Goal: Task Accomplishment & Management: Use online tool/utility

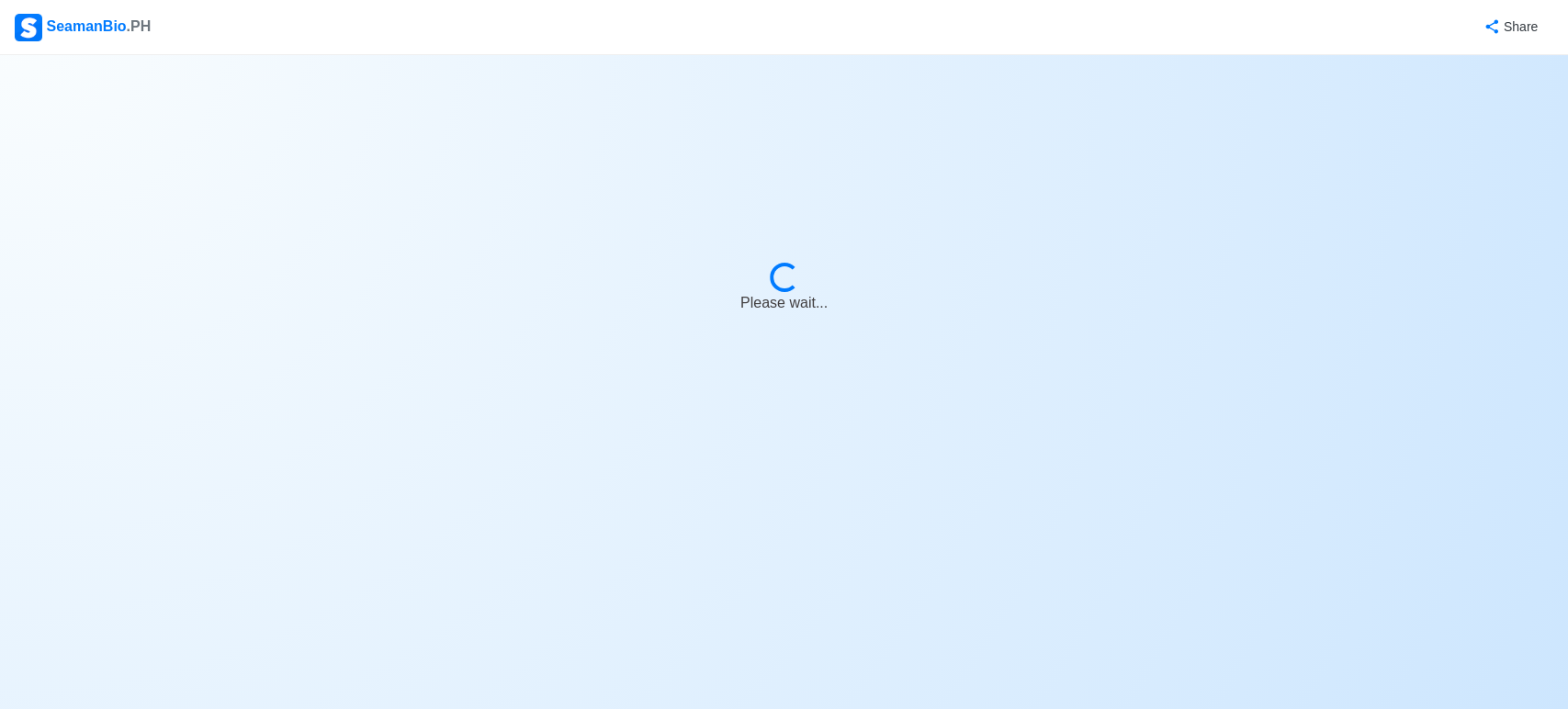
select select "Master"
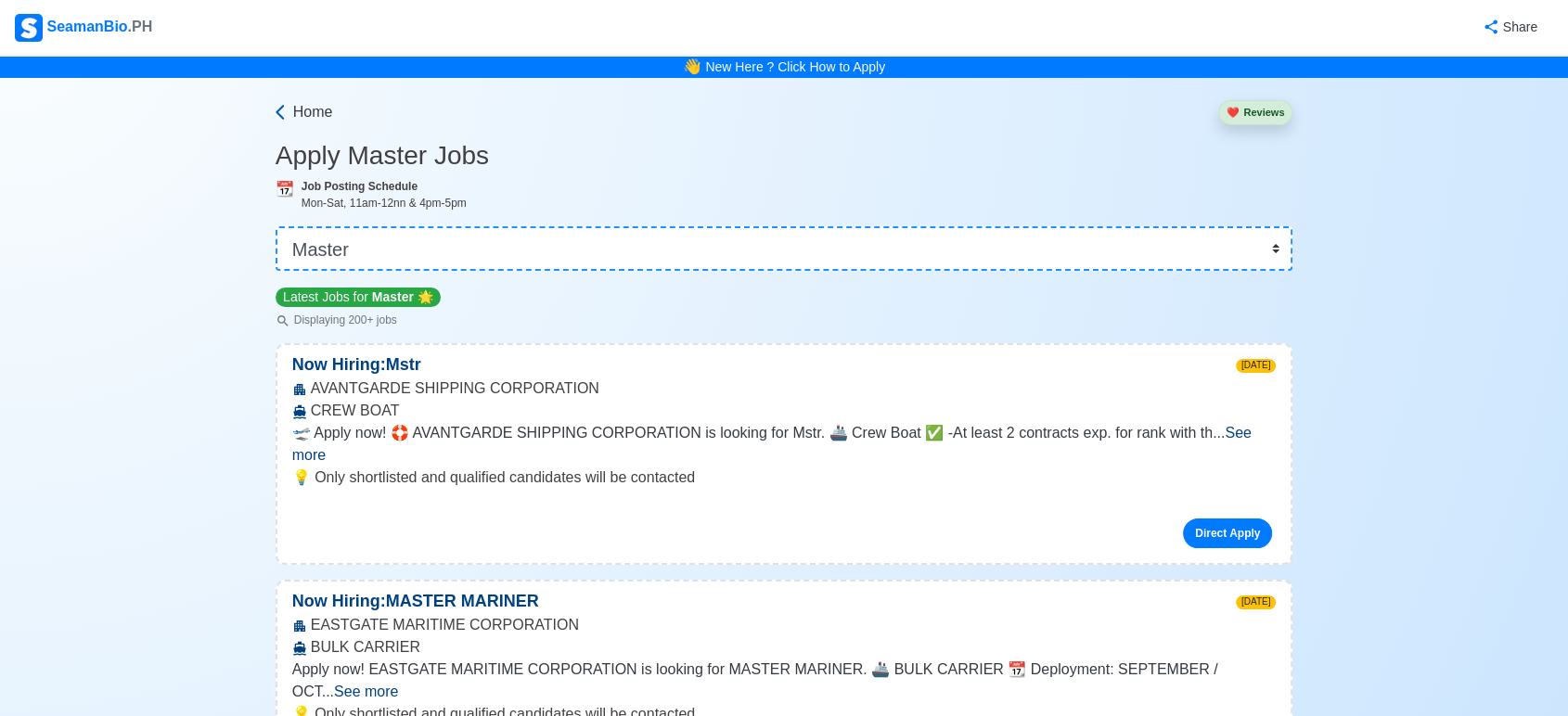
click at [310, 104] on span "Home" at bounding box center [313, 112] width 40 height 22
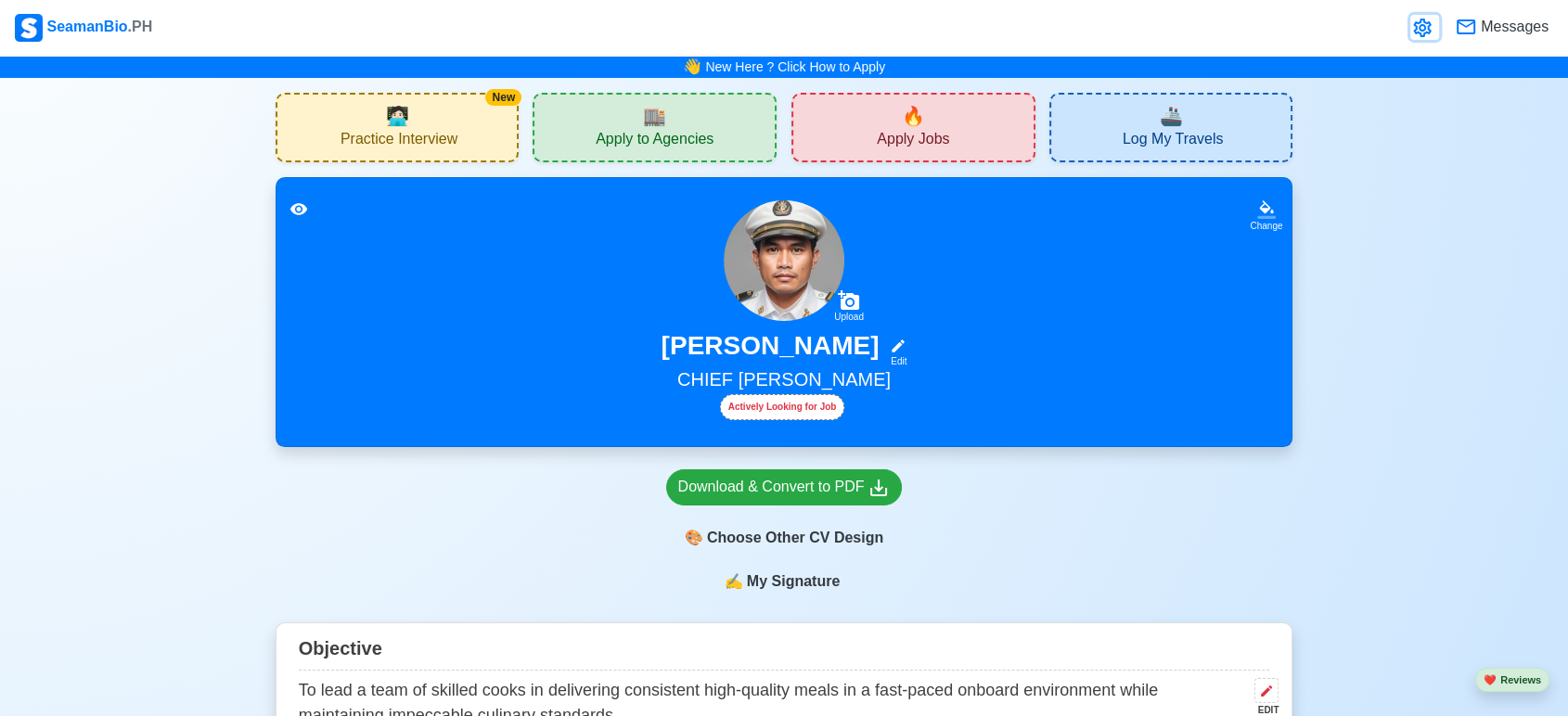
click at [1424, 31] on icon at bounding box center [1422, 28] width 22 height 22
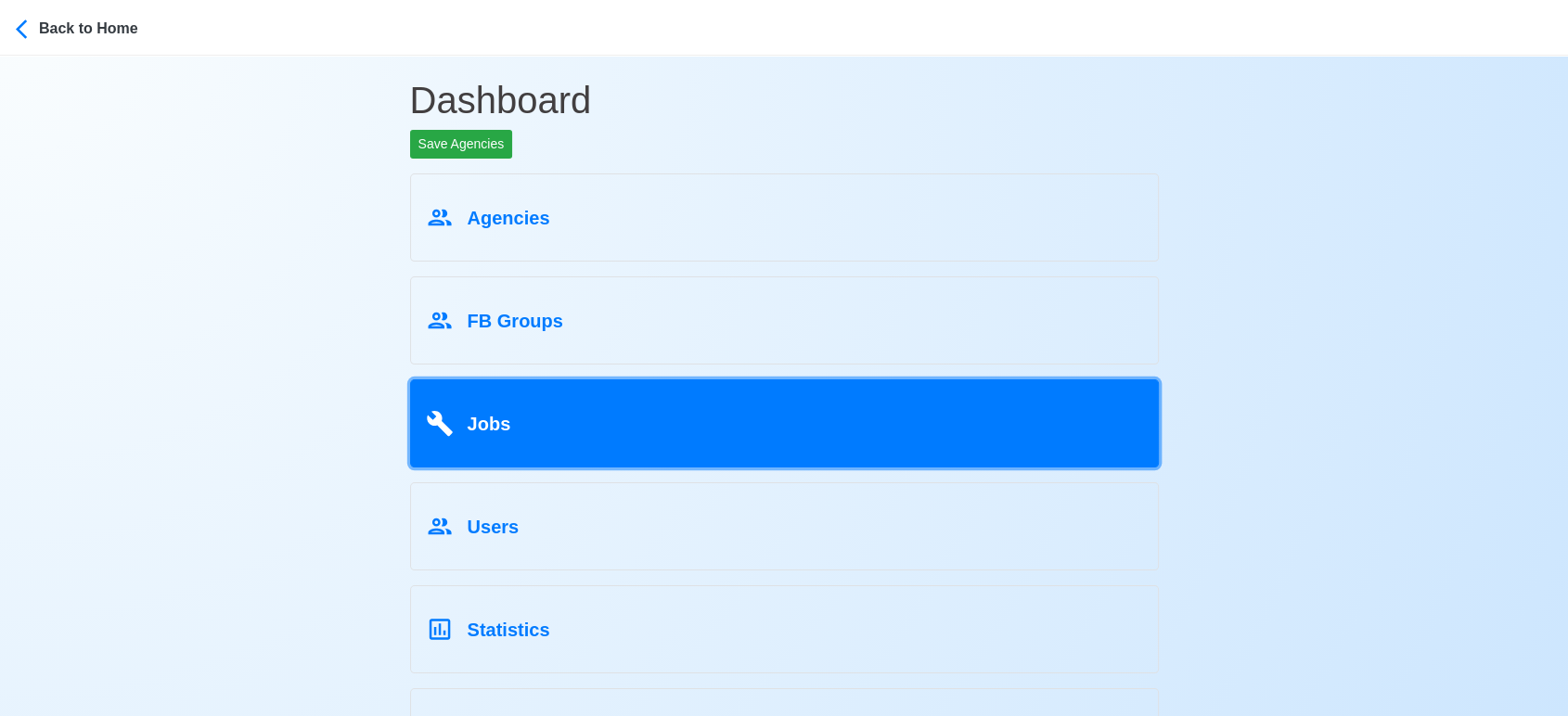
click at [588, 450] on link "Jobs" at bounding box center [784, 423] width 748 height 88
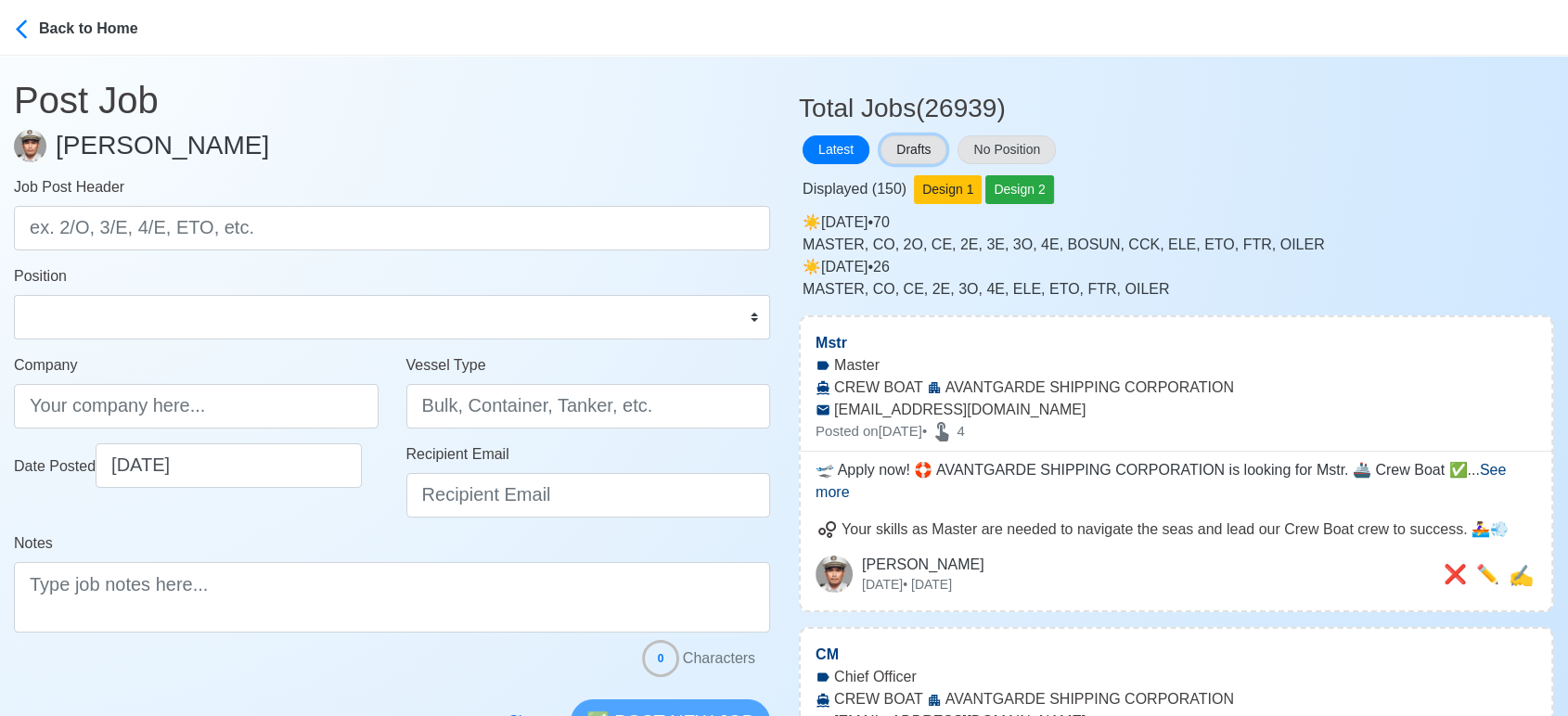
click at [913, 149] on button "Drafts" at bounding box center [913, 150] width 65 height 28
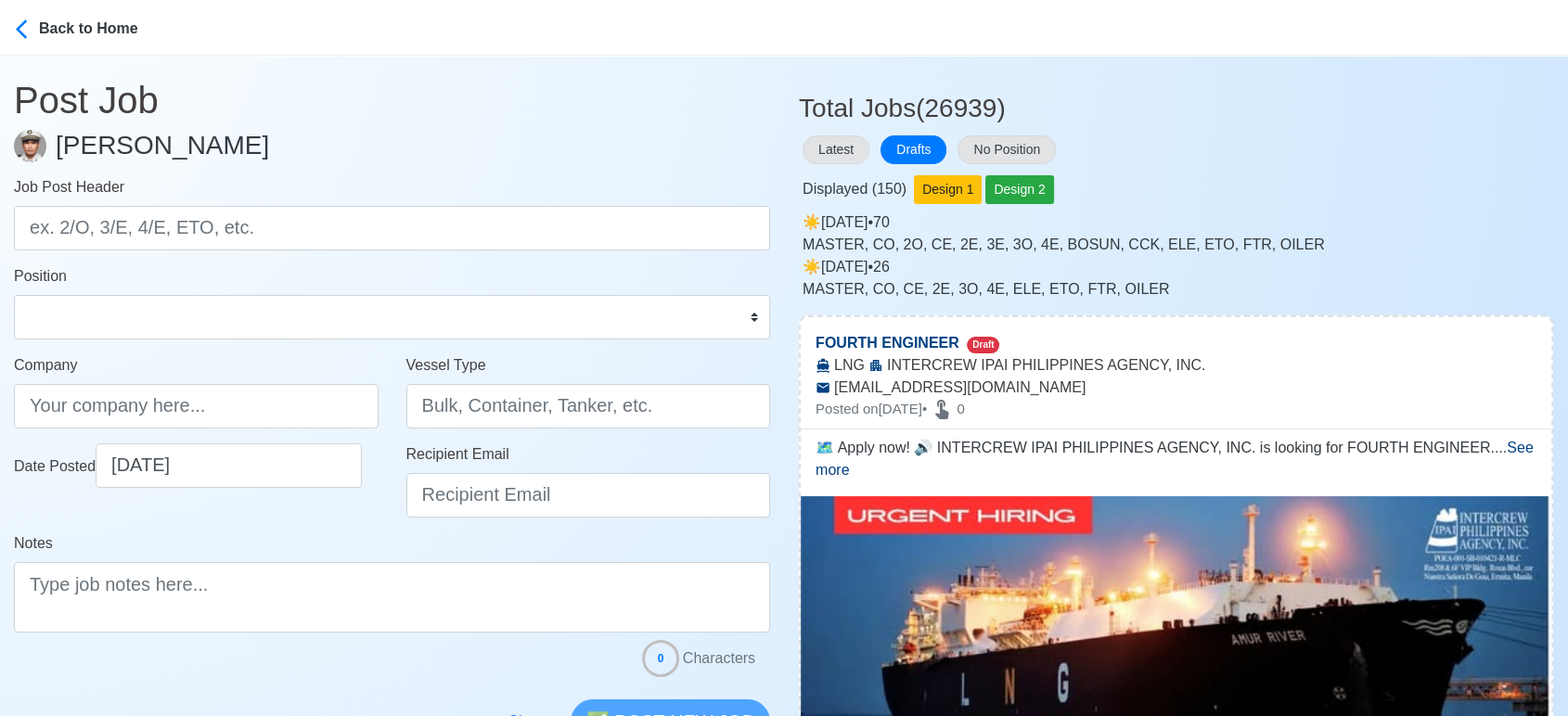
click at [1432, 264] on div "☀️️ [DATE] • 26 MASTER, CO, CE, 2E, 3O, 4E, ELE, ETO, FTR, OILER" at bounding box center [1177, 278] width 750 height 45
click at [996, 147] on button "No Position" at bounding box center [1007, 150] width 99 height 28
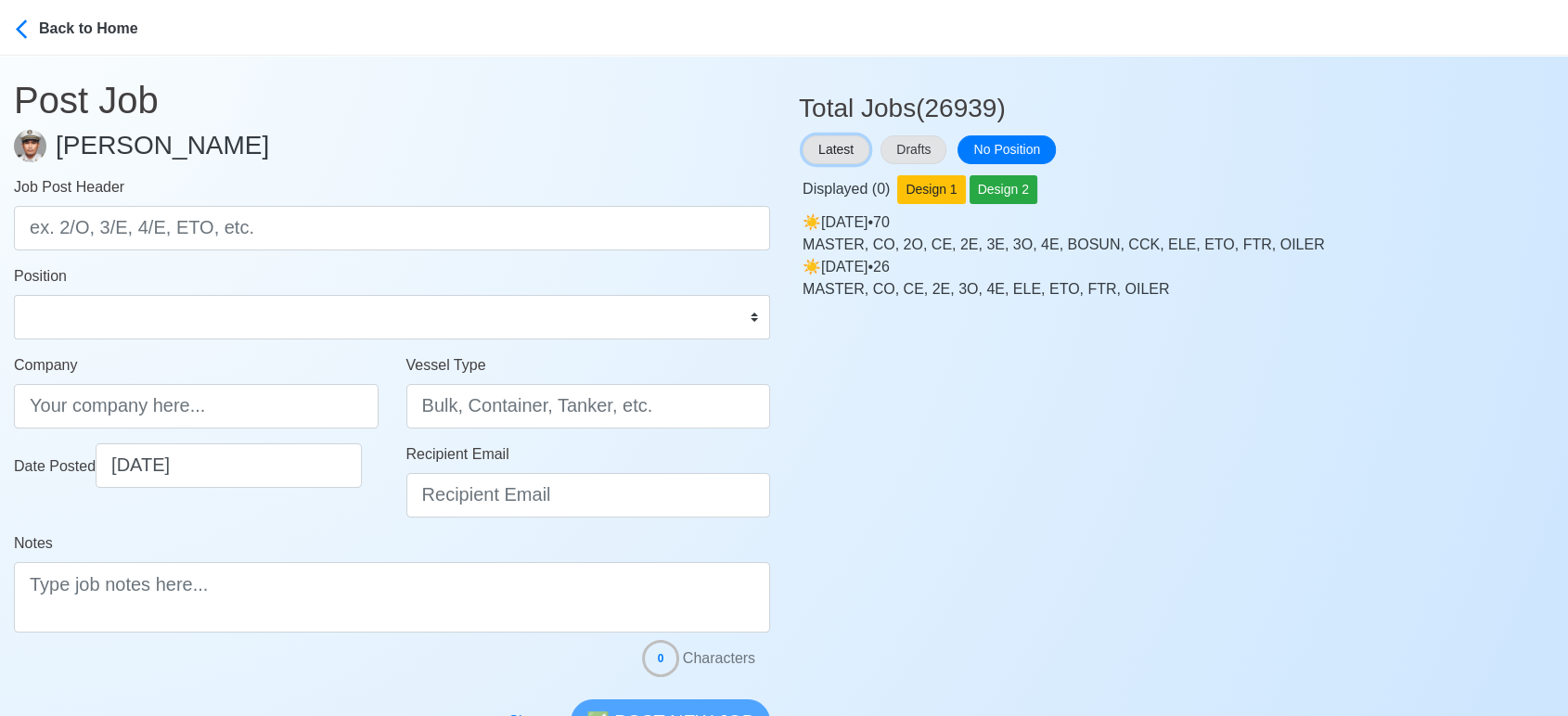
click at [817, 143] on button "Latest" at bounding box center [836, 150] width 66 height 28
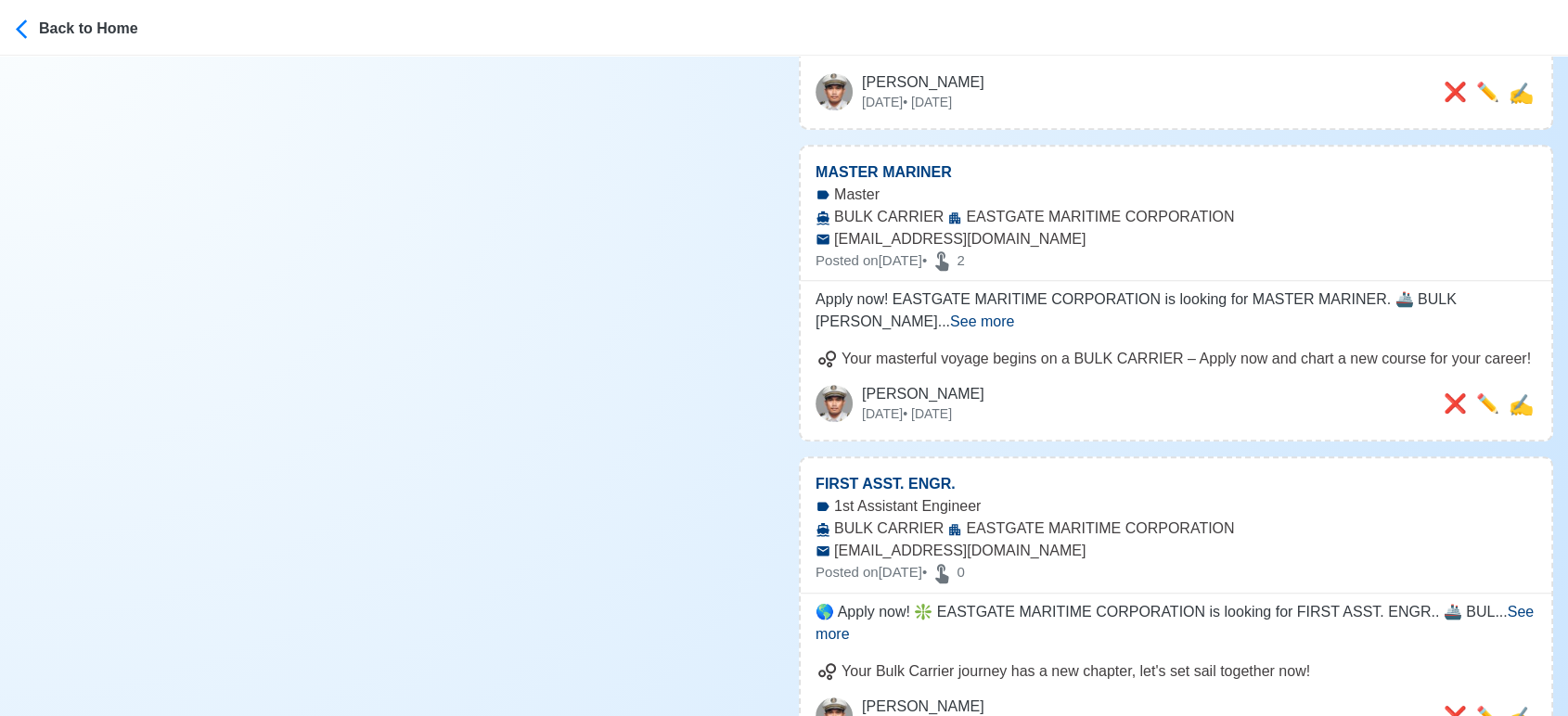
scroll to position [1133, 0]
